Goal: Transaction & Acquisition: Purchase product/service

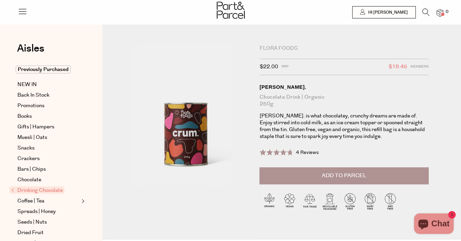
click at [422, 14] on icon at bounding box center [425, 13] width 7 height 8
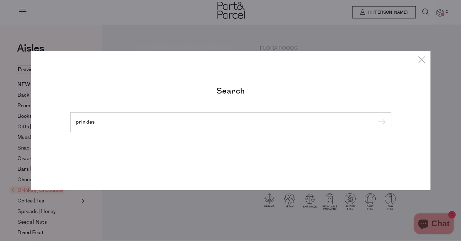
type input "prinkles"
click at [375, 117] on input "submit" at bounding box center [380, 122] width 10 height 10
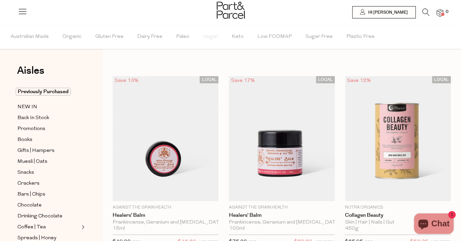
click at [426, 14] on icon at bounding box center [425, 13] width 7 height 8
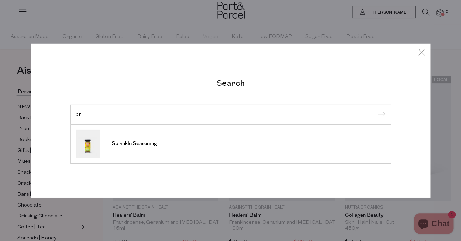
type input "p"
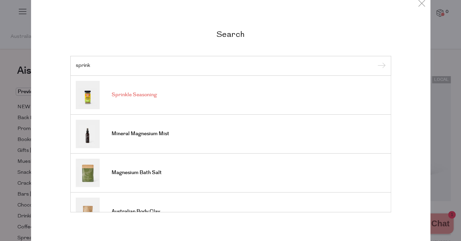
type input "sprink"
click at [118, 91] on span "Sprinkle Seasoning" at bounding box center [134, 94] width 45 height 7
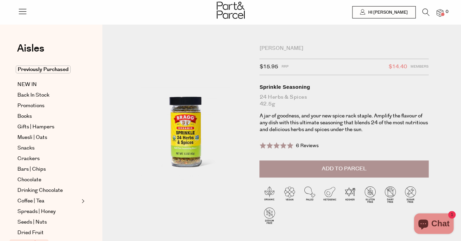
click at [425, 13] on icon at bounding box center [425, 13] width 7 height 8
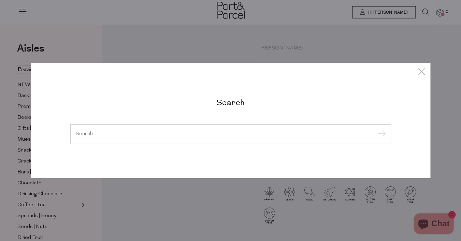
type input "0"
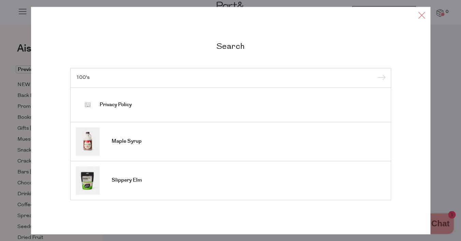
click at [424, 15] on icon at bounding box center [421, 15] width 10 height 10
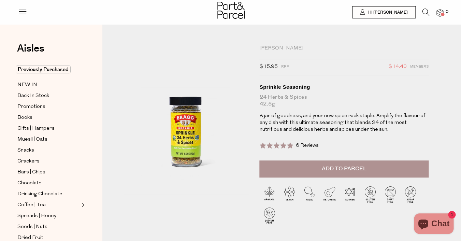
click at [426, 13] on icon at bounding box center [425, 13] width 7 height 8
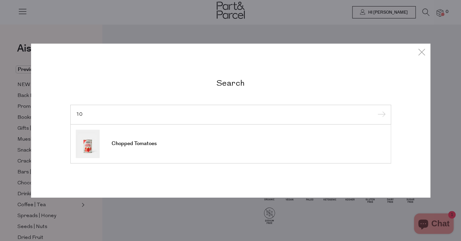
type input "1"
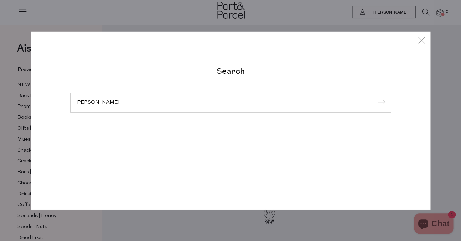
type input "hopper"
click at [375, 98] on input "submit" at bounding box center [380, 103] width 10 height 10
